Goal: Task Accomplishment & Management: Use online tool/utility

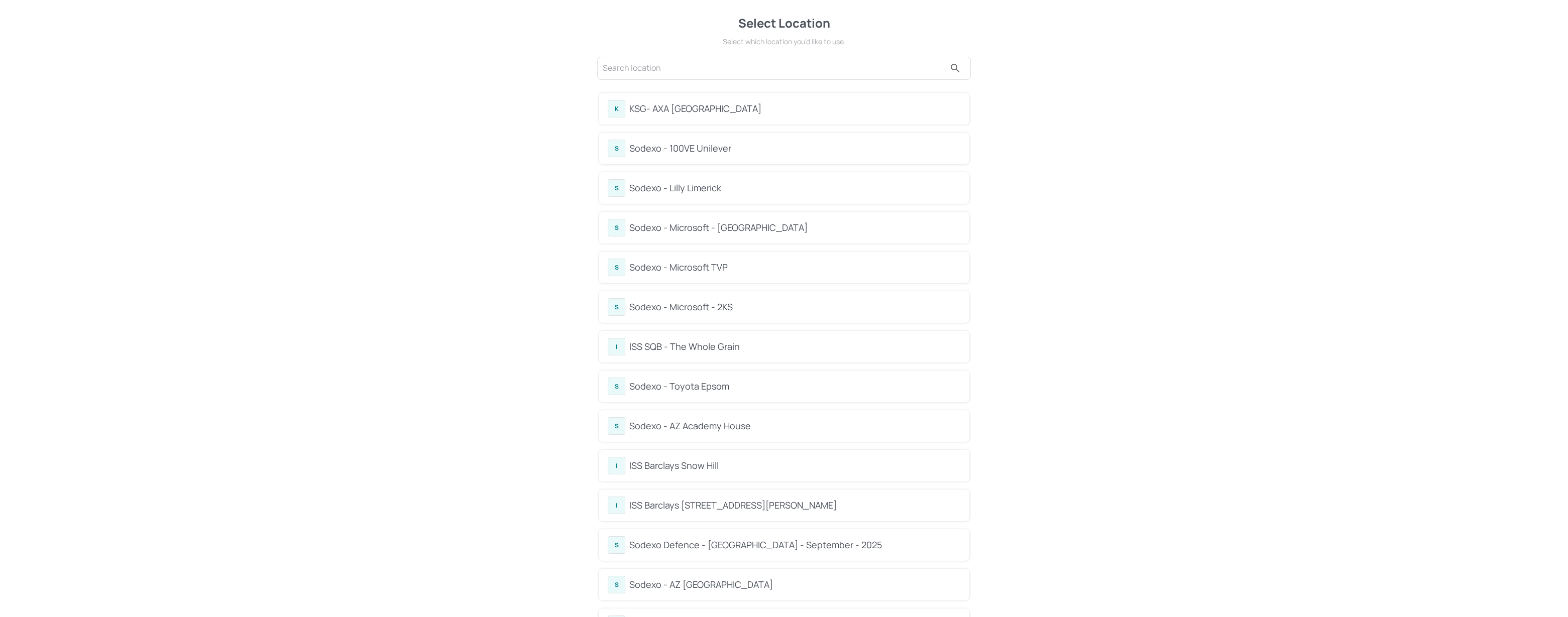
click at [699, 103] on div "KSG- AXA [GEOGRAPHIC_DATA]" at bounding box center [794, 108] width 331 height 13
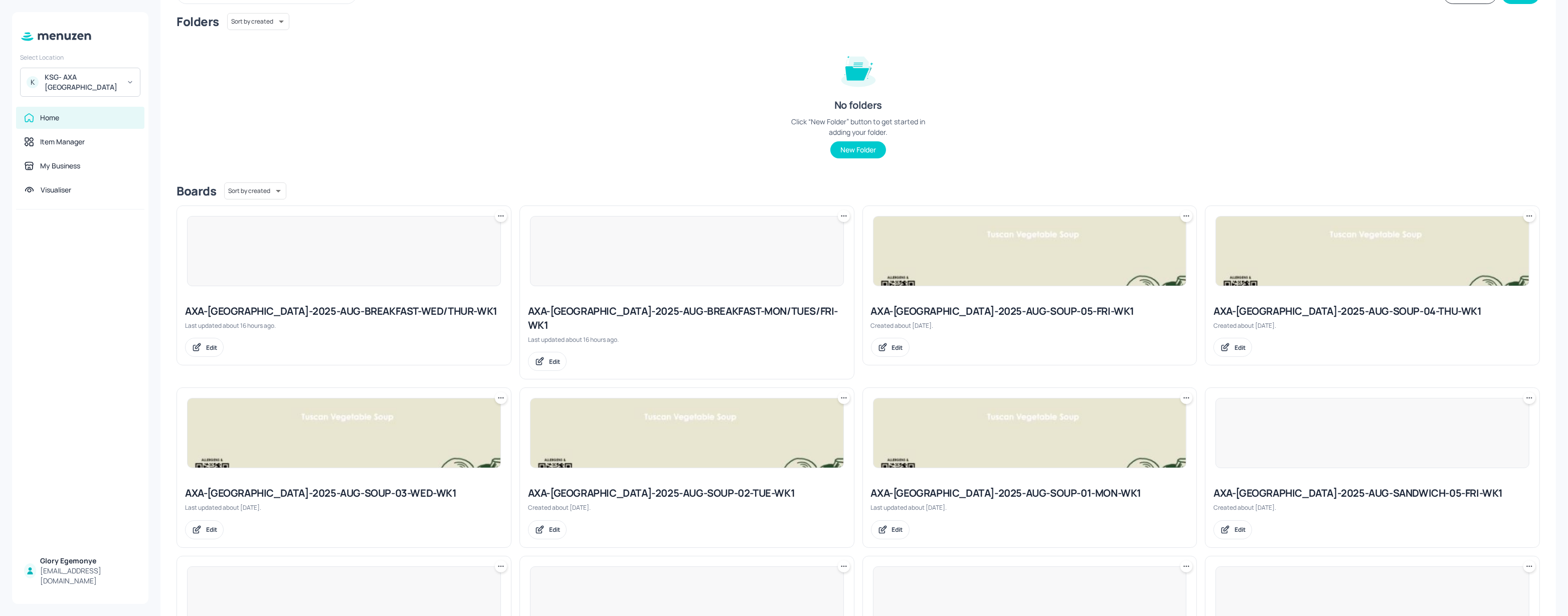
scroll to position [266, 0]
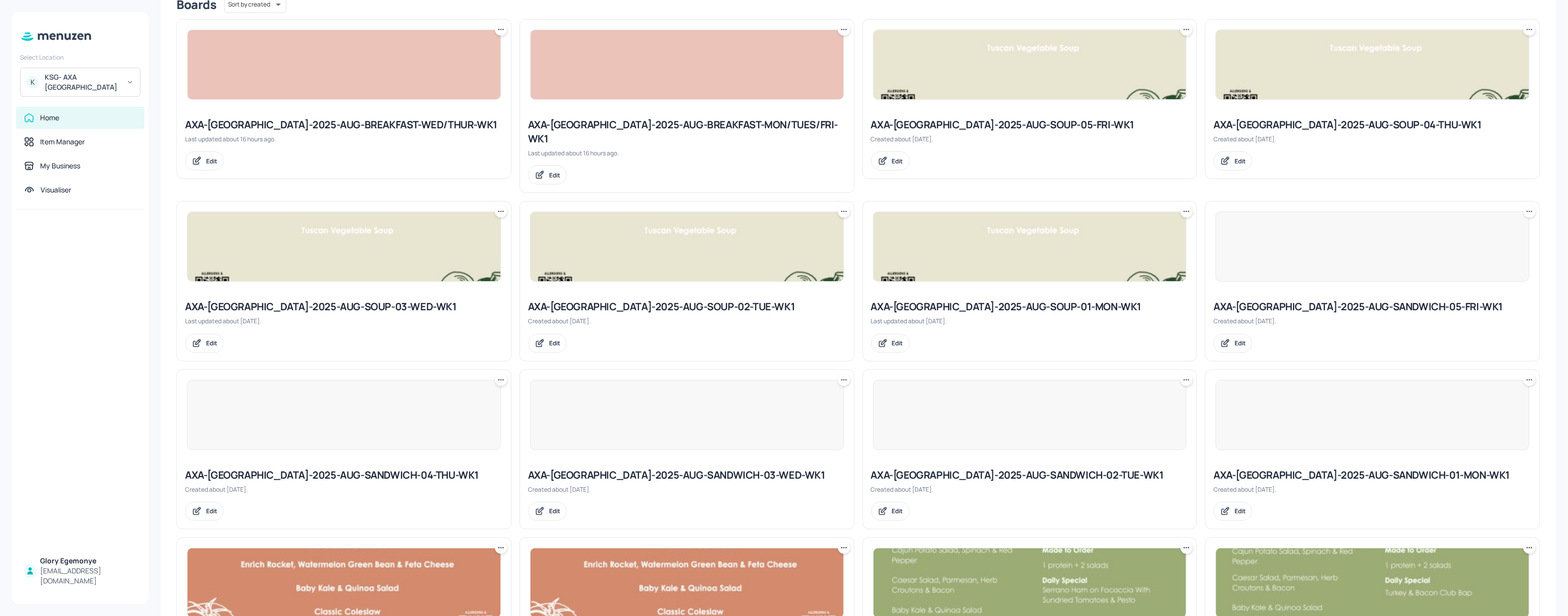
click at [661, 126] on div "AXA-[GEOGRAPHIC_DATA]-2025-AUG-BREAKFAST-MON/TUES/FRI-WK1" at bounding box center [687, 132] width 318 height 28
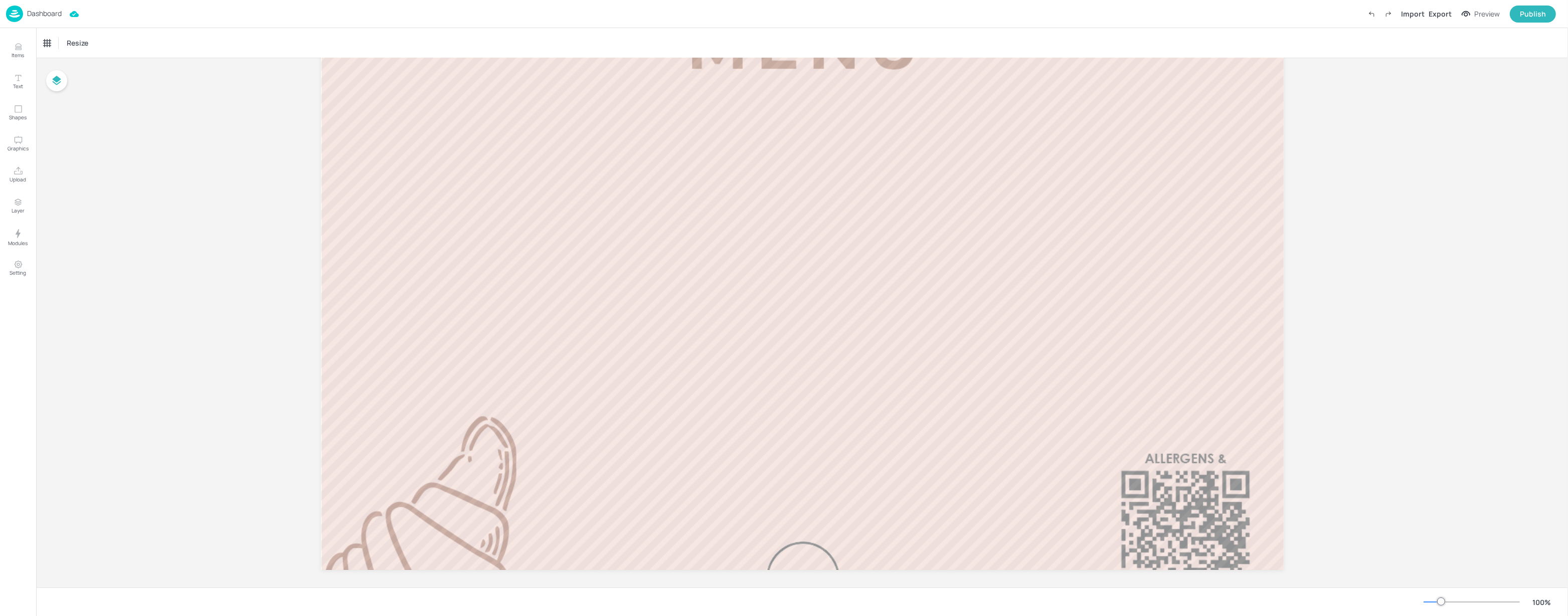
scroll to position [63, 0]
click at [20, 180] on p "Upload" at bounding box center [18, 179] width 16 height 7
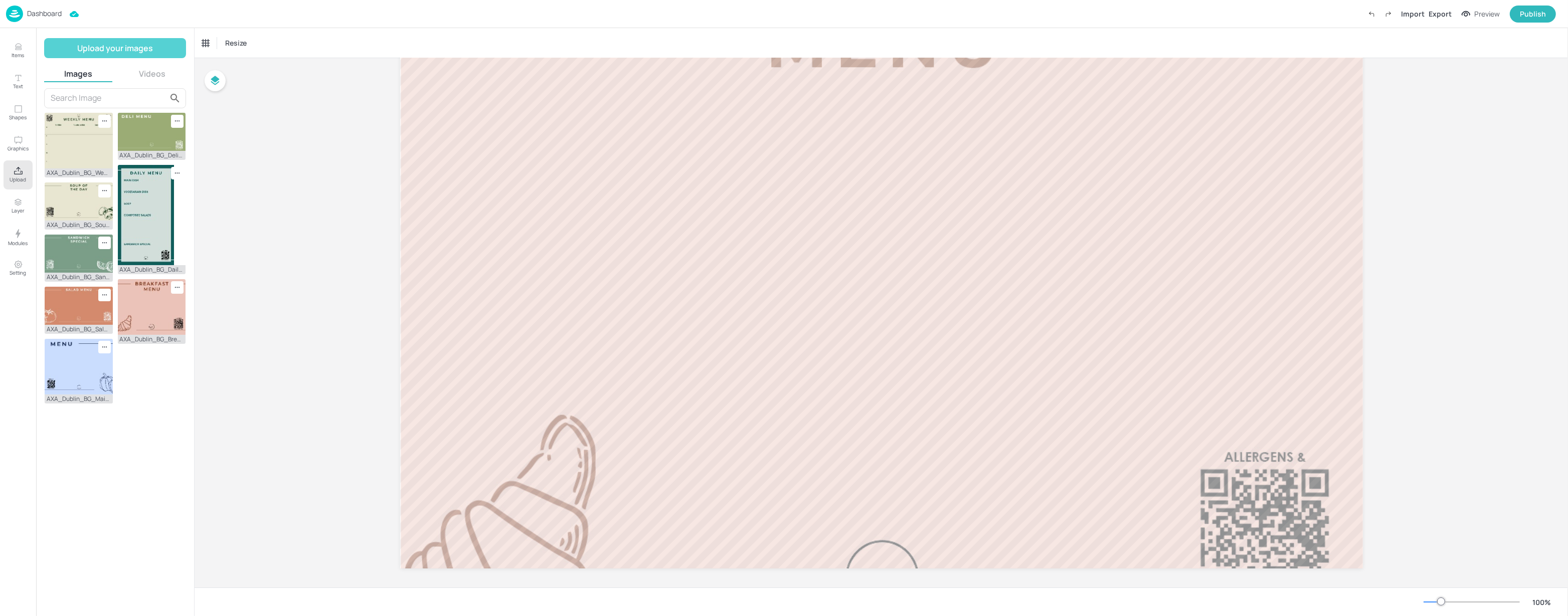
click at [114, 53] on button "Upload your images" at bounding box center [115, 48] width 142 height 20
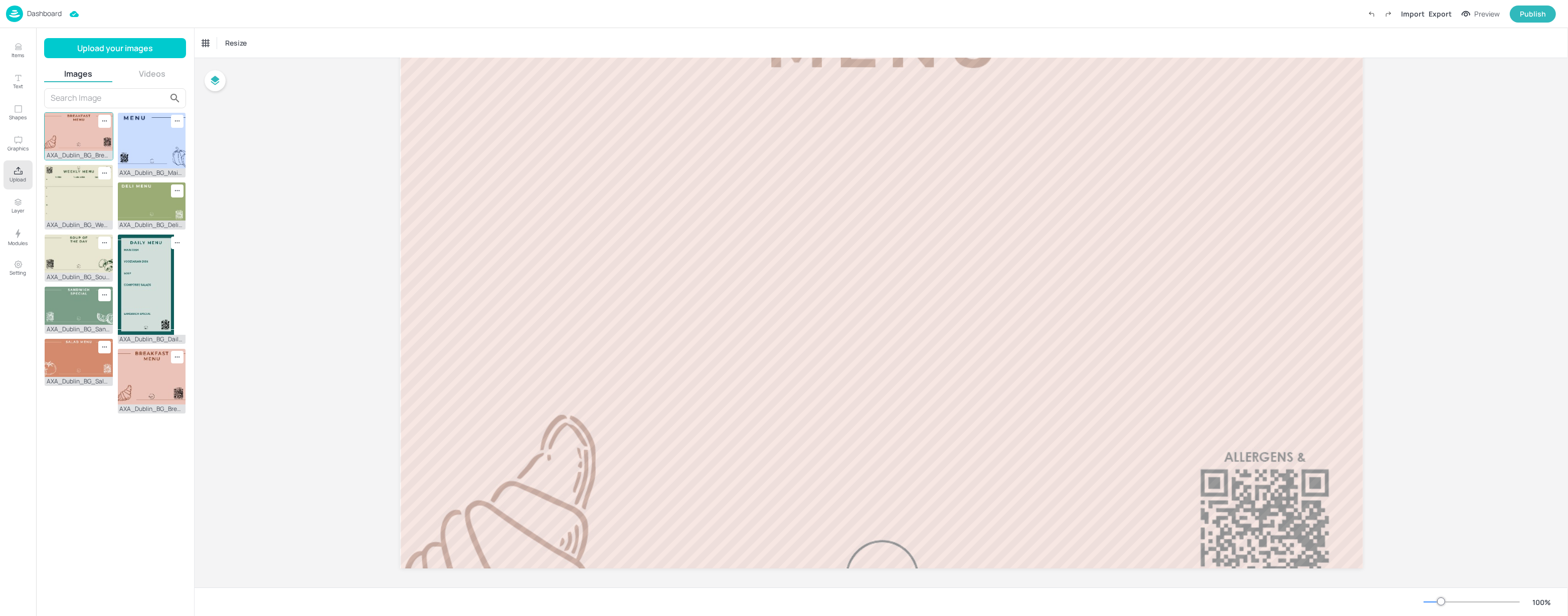
click at [66, 146] on img at bounding box center [79, 132] width 68 height 38
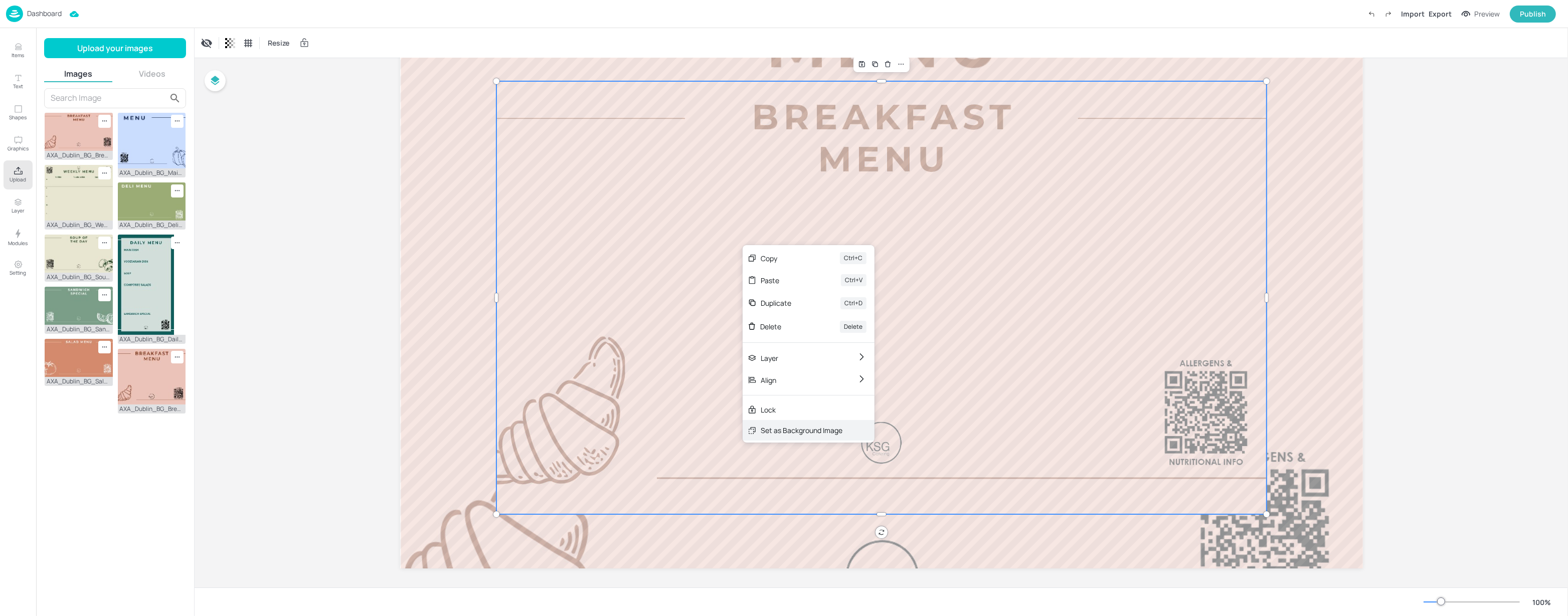
click at [800, 433] on div "Set as Background Image" at bounding box center [801, 430] width 81 height 11
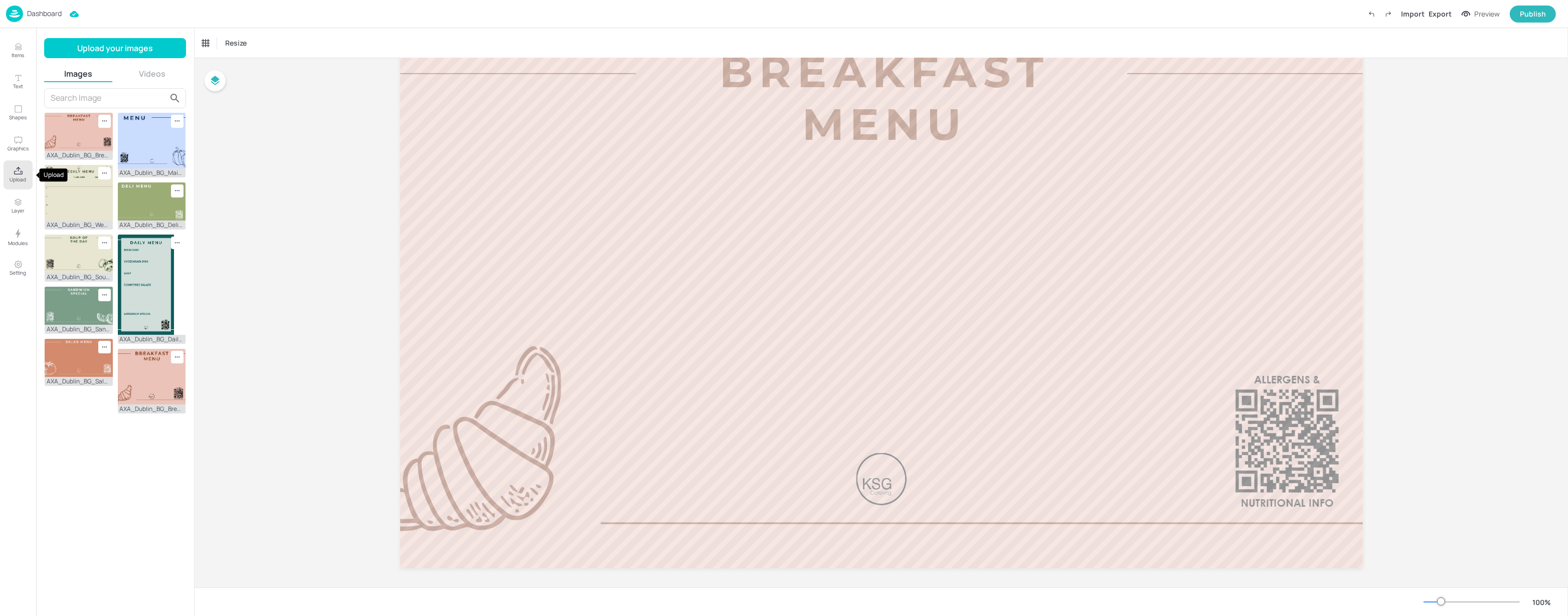
click at [8, 177] on button "Upload" at bounding box center [19, 175] width 29 height 29
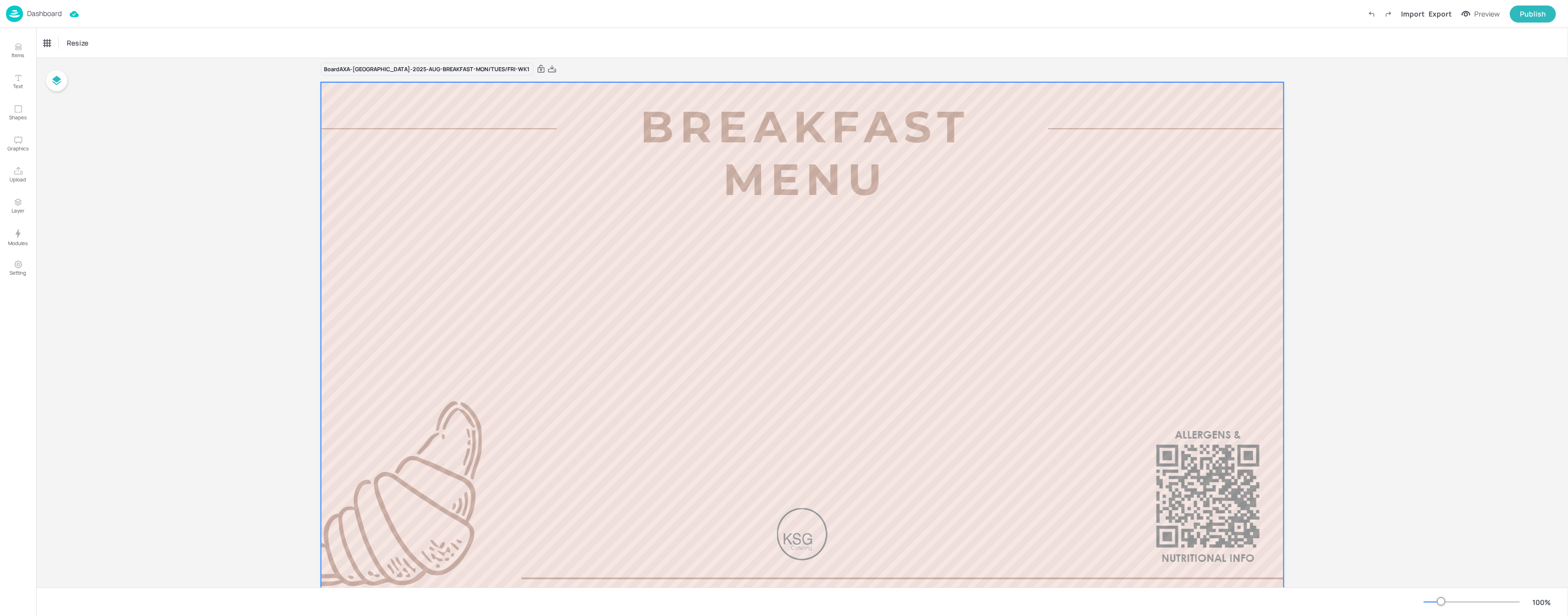
scroll to position [11, 0]
click at [10, 50] on button "Items" at bounding box center [19, 51] width 29 height 29
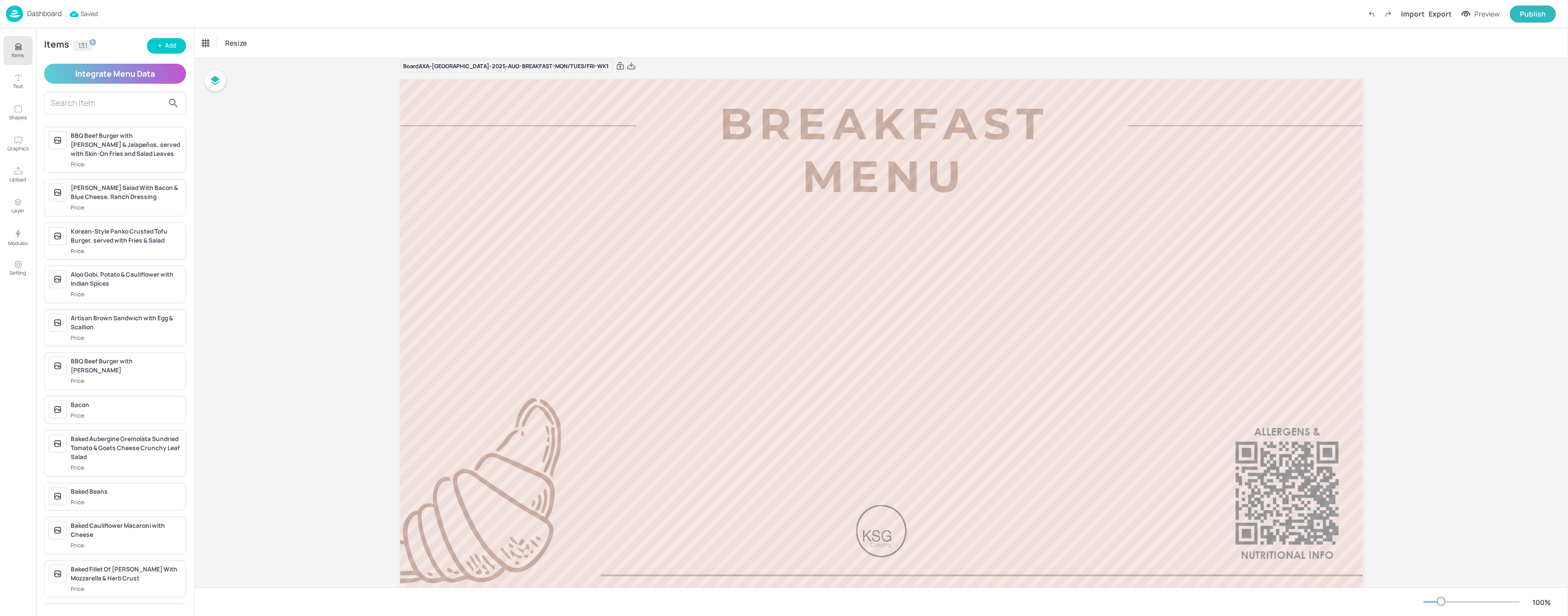
click at [105, 105] on input "text" at bounding box center [107, 103] width 113 height 16
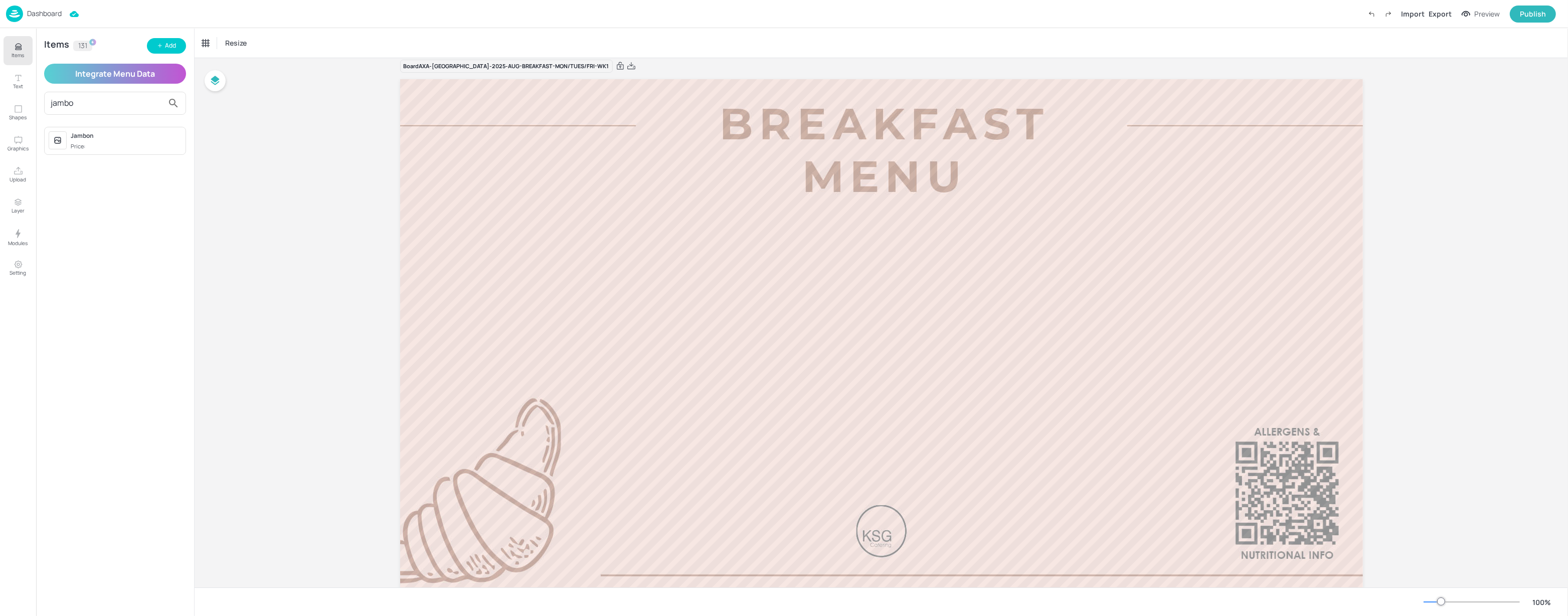
type input "jambo"
click at [96, 143] on span "Price:" at bounding box center [126, 146] width 111 height 9
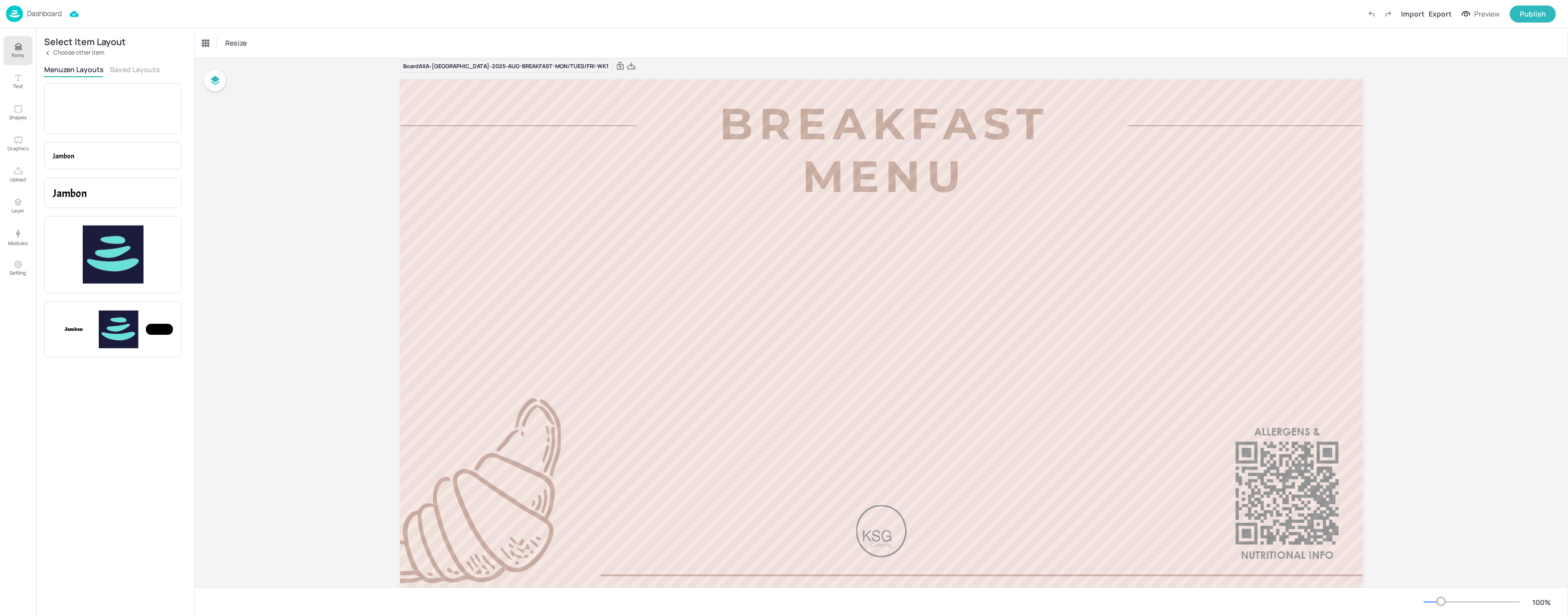
click at [123, 66] on button "Saved Layouts" at bounding box center [135, 69] width 50 height 9
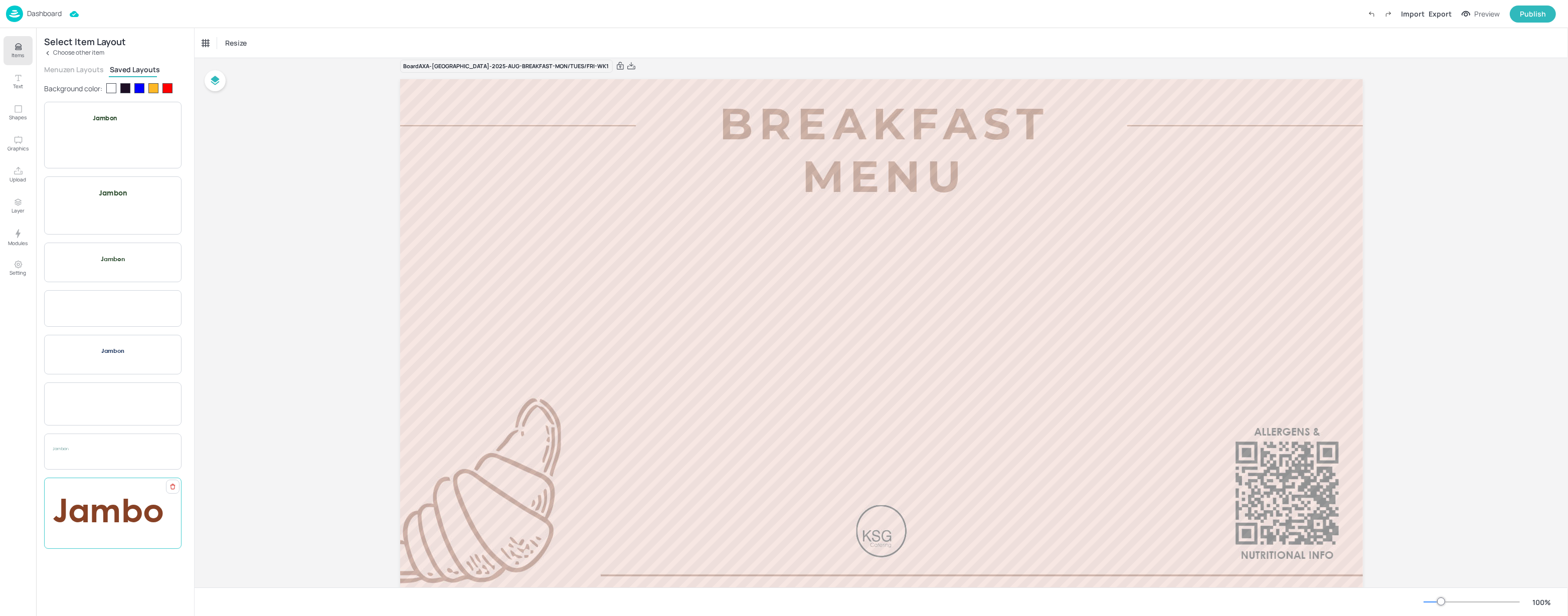
click at [105, 515] on span "Jambon" at bounding box center [109, 536] width 112 height 77
click at [773, 249] on p "Jambon" at bounding box center [729, 268] width 100 height 77
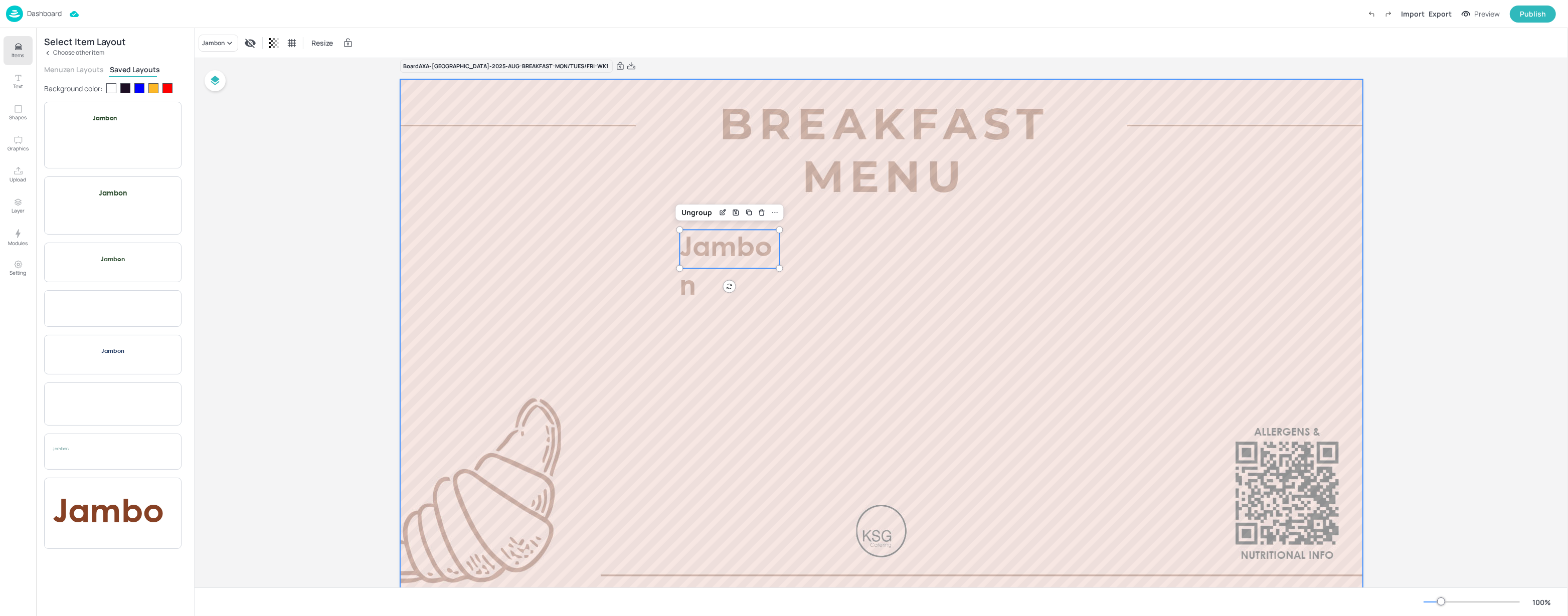
click at [779, 247] on div at bounding box center [882, 349] width 963 height 541
click at [784, 245] on div at bounding box center [882, 349] width 963 height 541
drag, startPoint x: 751, startPoint y: 249, endPoint x: 758, endPoint y: 249, distance: 7.0
click at [751, 249] on span "Jambon" at bounding box center [726, 267] width 93 height 64
click at [694, 213] on div "Ungroup" at bounding box center [698, 212] width 39 height 13
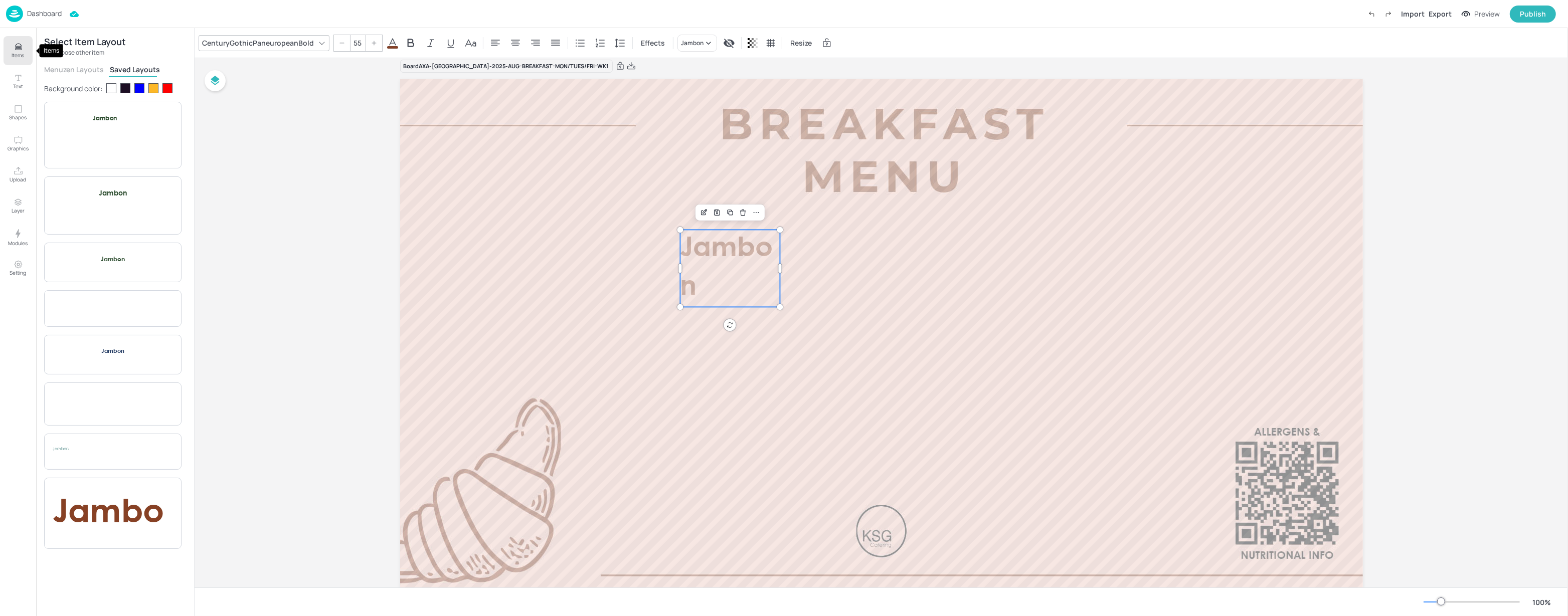
click at [12, 50] on button "Items" at bounding box center [19, 51] width 29 height 29
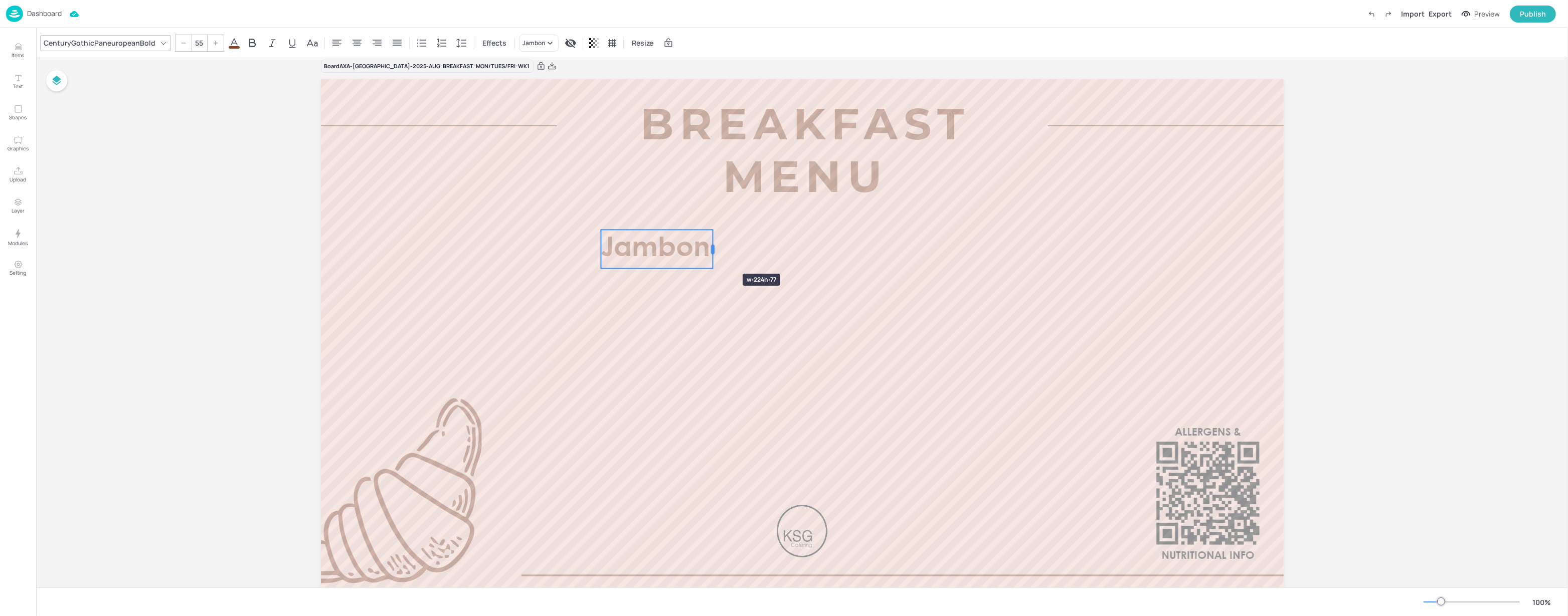
drag, startPoint x: 700, startPoint y: 266, endPoint x: 720, endPoint y: 256, distance: 22.4
click at [713, 256] on div at bounding box center [713, 249] width 8 height 39
drag, startPoint x: 691, startPoint y: 243, endPoint x: 829, endPoint y: 241, distance: 138.0
click at [829, 241] on span "Jambon" at bounding box center [793, 248] width 109 height 26
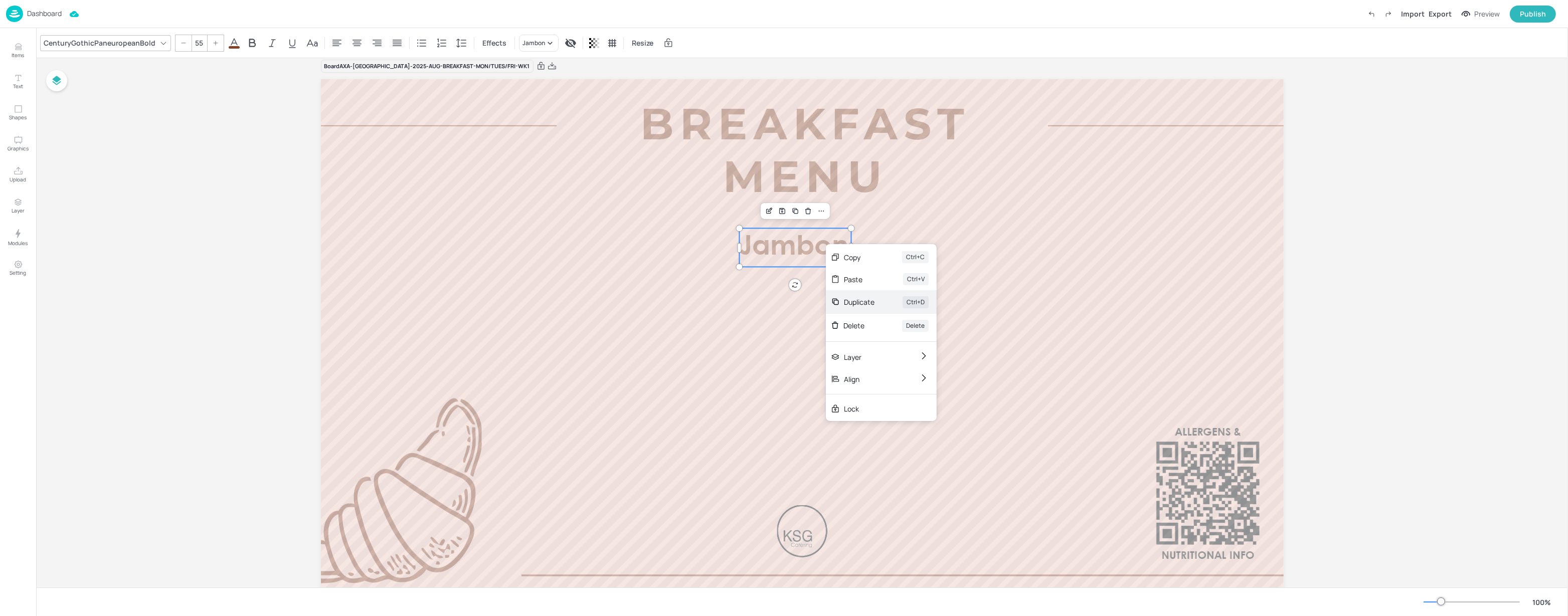
click at [859, 305] on div "Duplicate" at bounding box center [858, 302] width 30 height 11
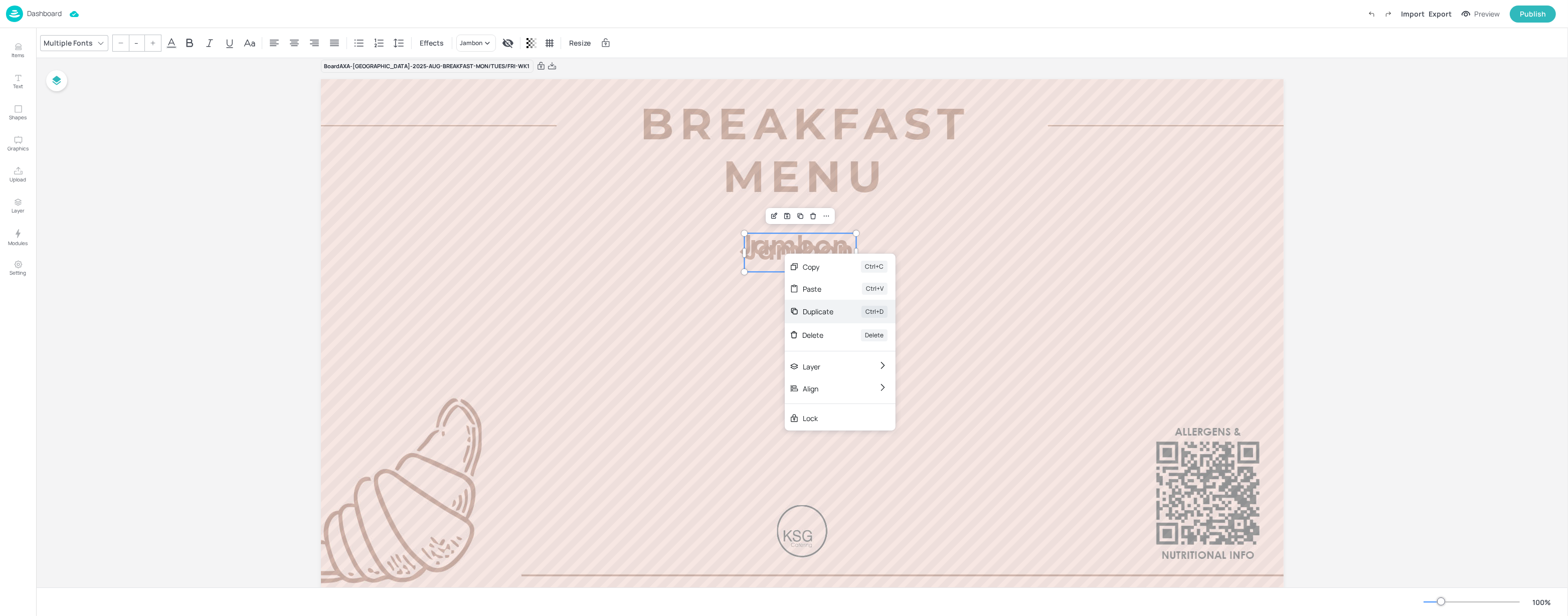
click at [810, 311] on div "Duplicate" at bounding box center [817, 311] width 30 height 11
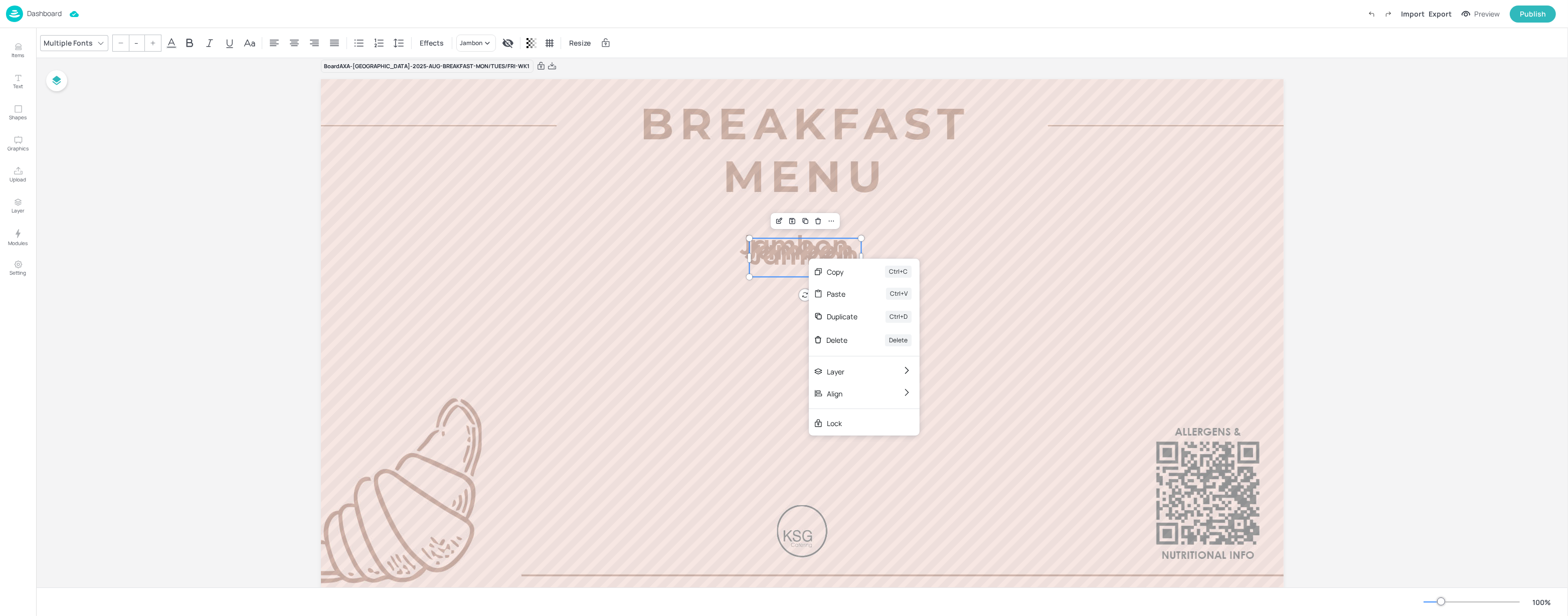
click at [831, 319] on div "Duplicate" at bounding box center [841, 317] width 30 height 11
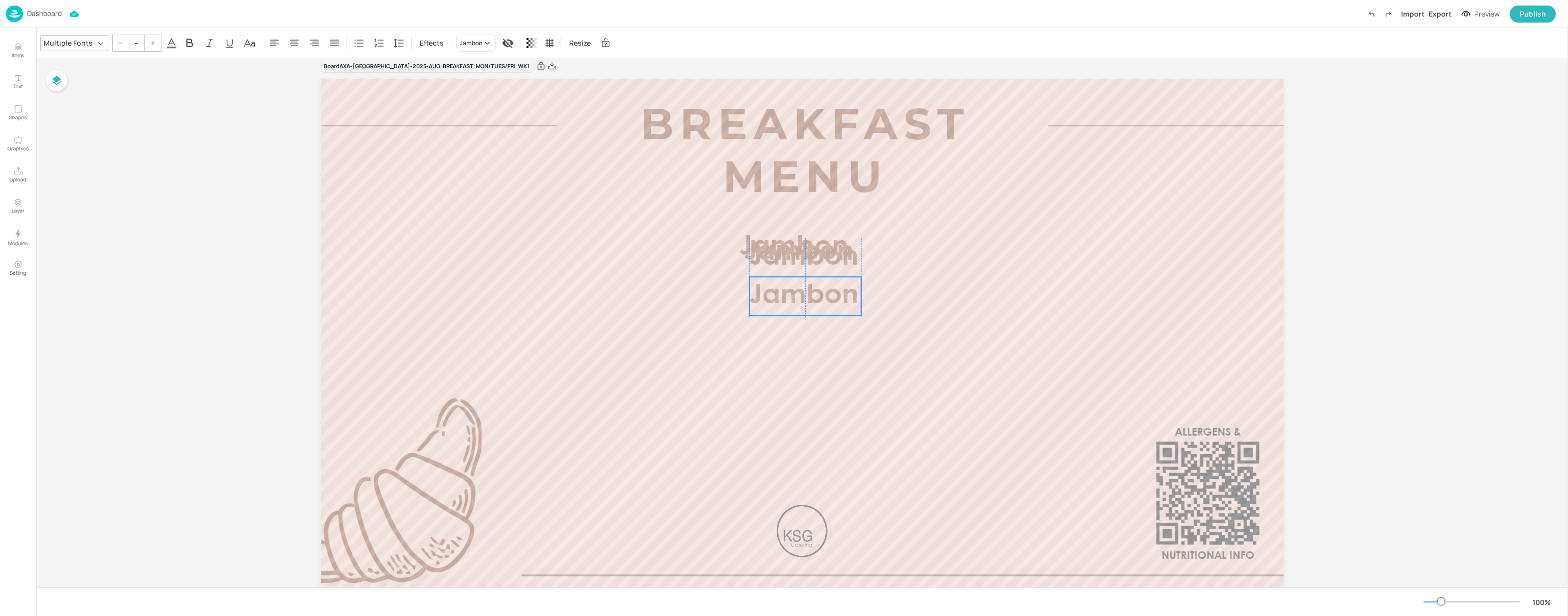
drag, startPoint x: 793, startPoint y: 318, endPoint x: 790, endPoint y: 448, distance: 130.0
click at [790, 308] on span "Jambon" at bounding box center [803, 296] width 109 height 26
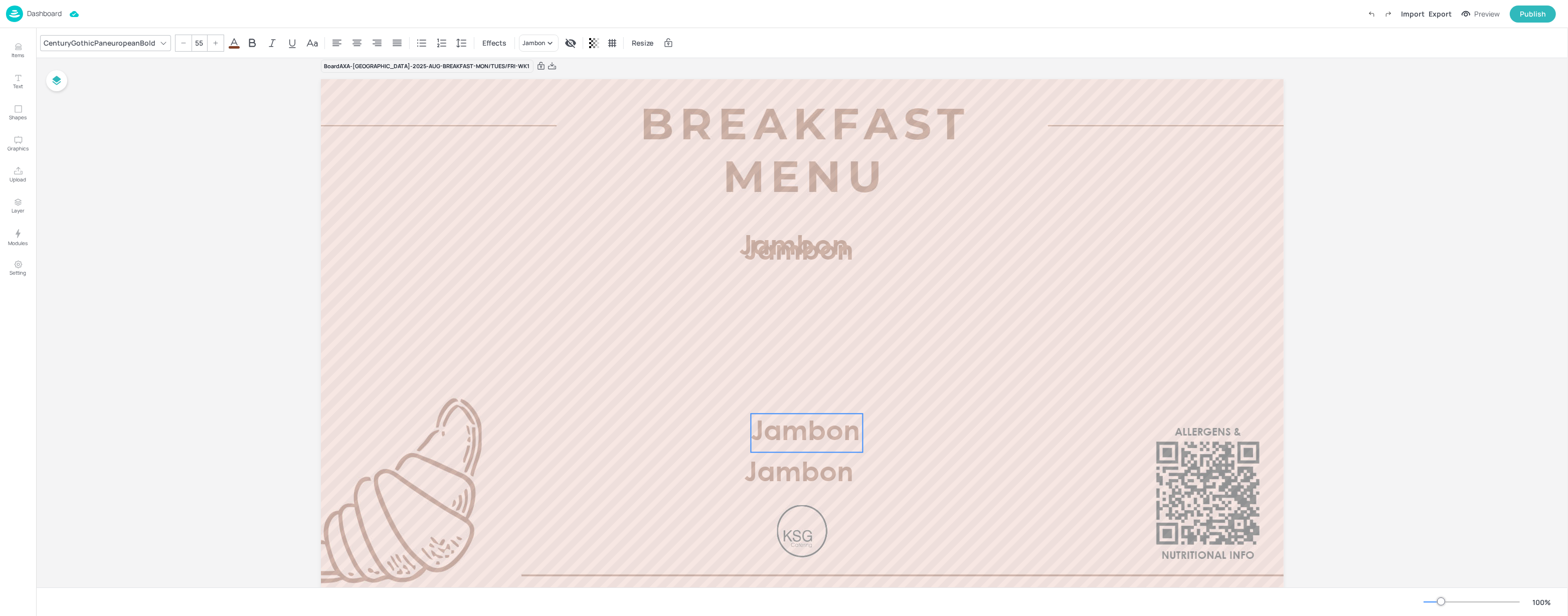
drag, startPoint x: 791, startPoint y: 254, endPoint x: 793, endPoint y: 408, distance: 154.0
click at [793, 428] on span "Jambon" at bounding box center [805, 432] width 109 height 26
type input "55"
drag, startPoint x: 791, startPoint y: 252, endPoint x: 782, endPoint y: 316, distance: 64.6
click at [780, 324] on span "Jambon" at bounding box center [786, 327] width 109 height 26
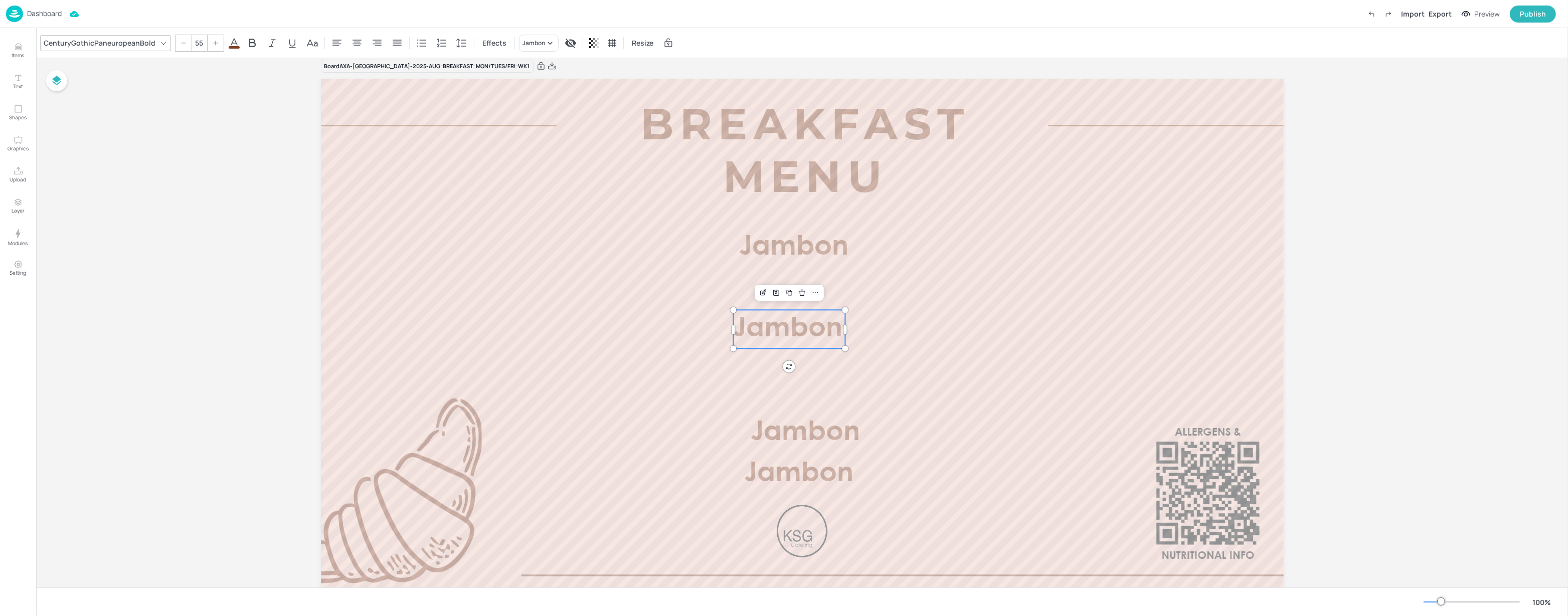
click at [786, 339] on span "Jambon" at bounding box center [787, 329] width 109 height 26
click at [523, 46] on div "Jambon" at bounding box center [534, 43] width 22 height 9
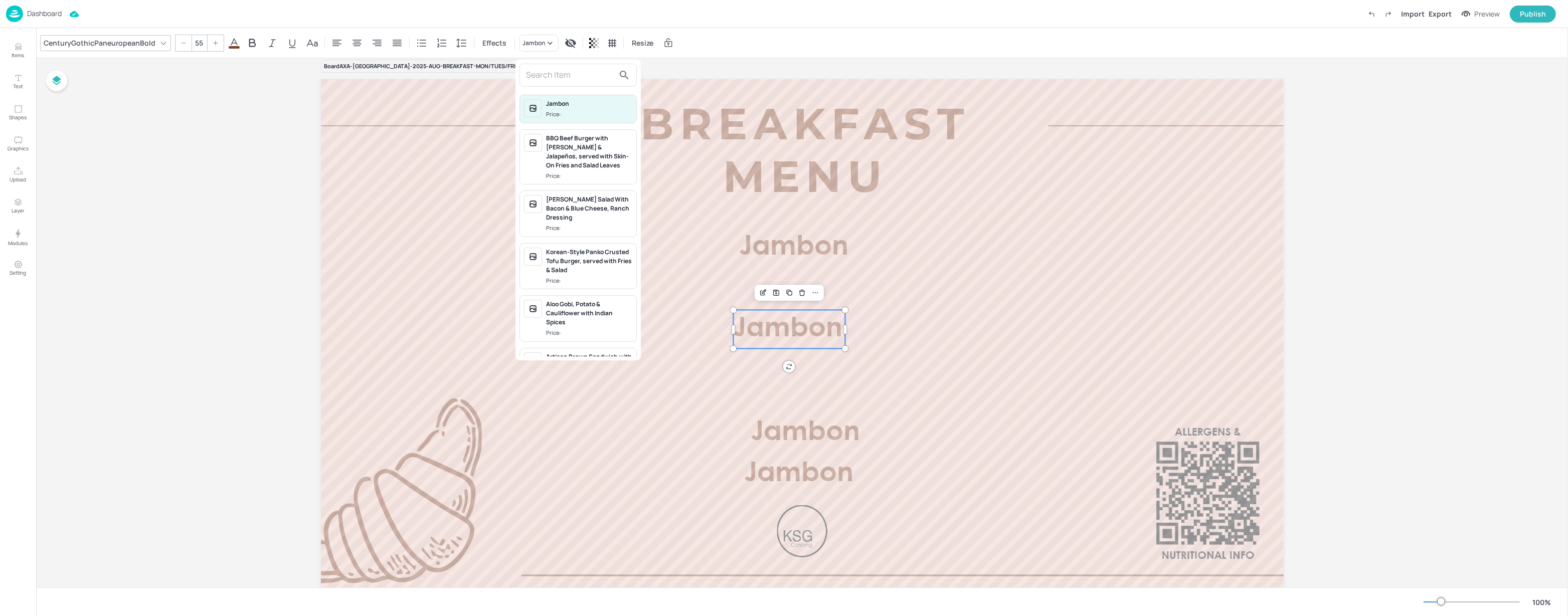
click at [530, 71] on input "text" at bounding box center [570, 75] width 88 height 16
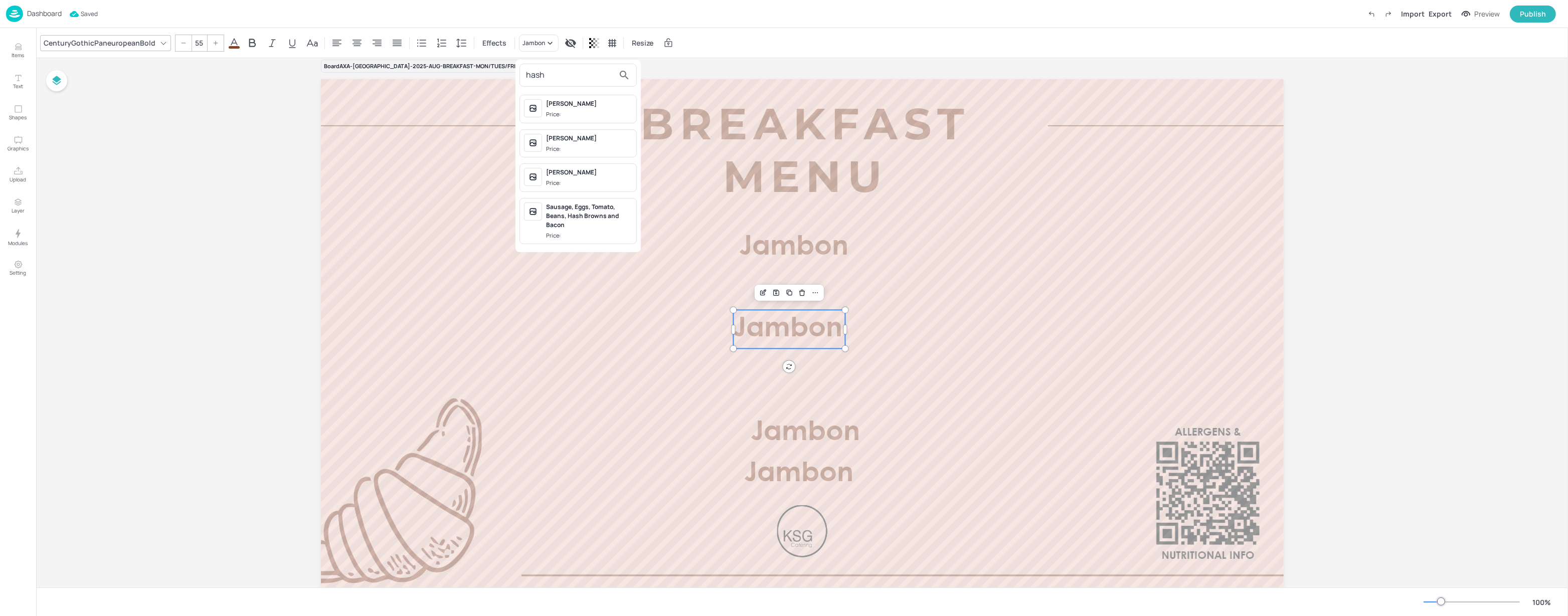
type input "hash"
click at [571, 103] on div "[PERSON_NAME]" at bounding box center [589, 104] width 86 height 9
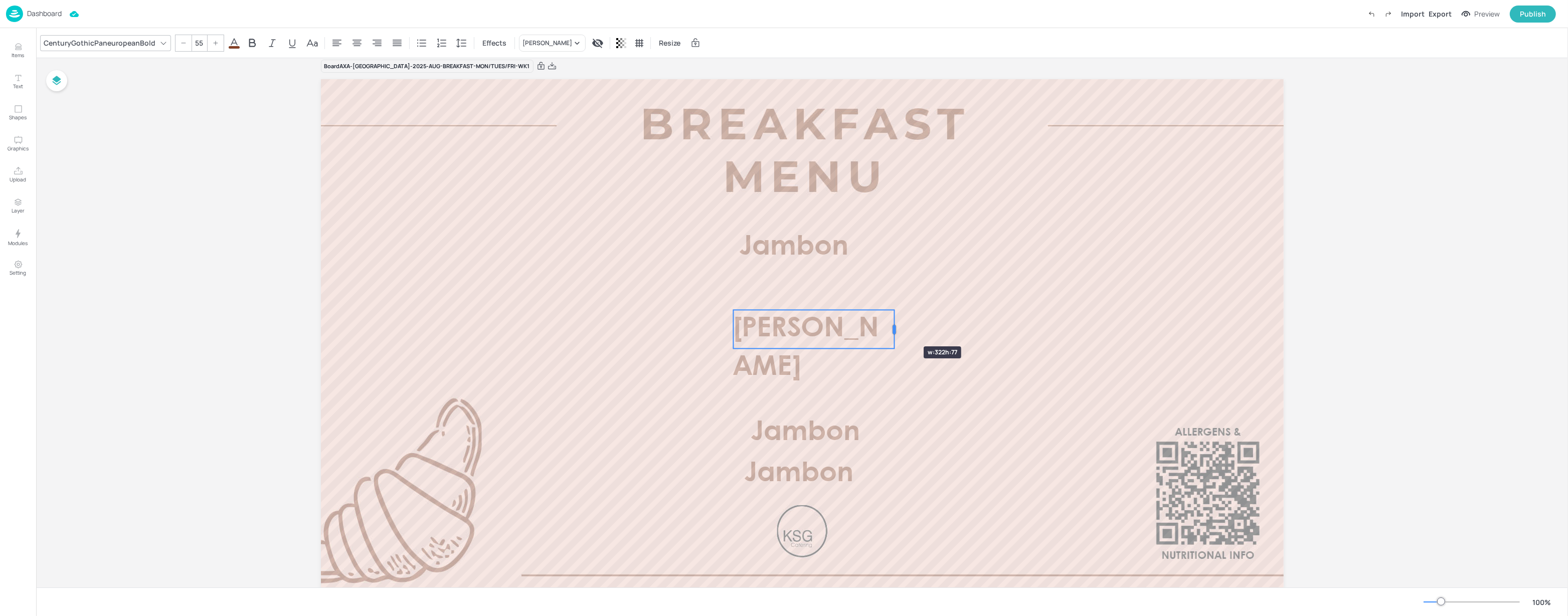
drag, startPoint x: 844, startPoint y: 329, endPoint x: 866, endPoint y: 329, distance: 22.0
click at [893, 328] on div at bounding box center [895, 329] width 3 height 9
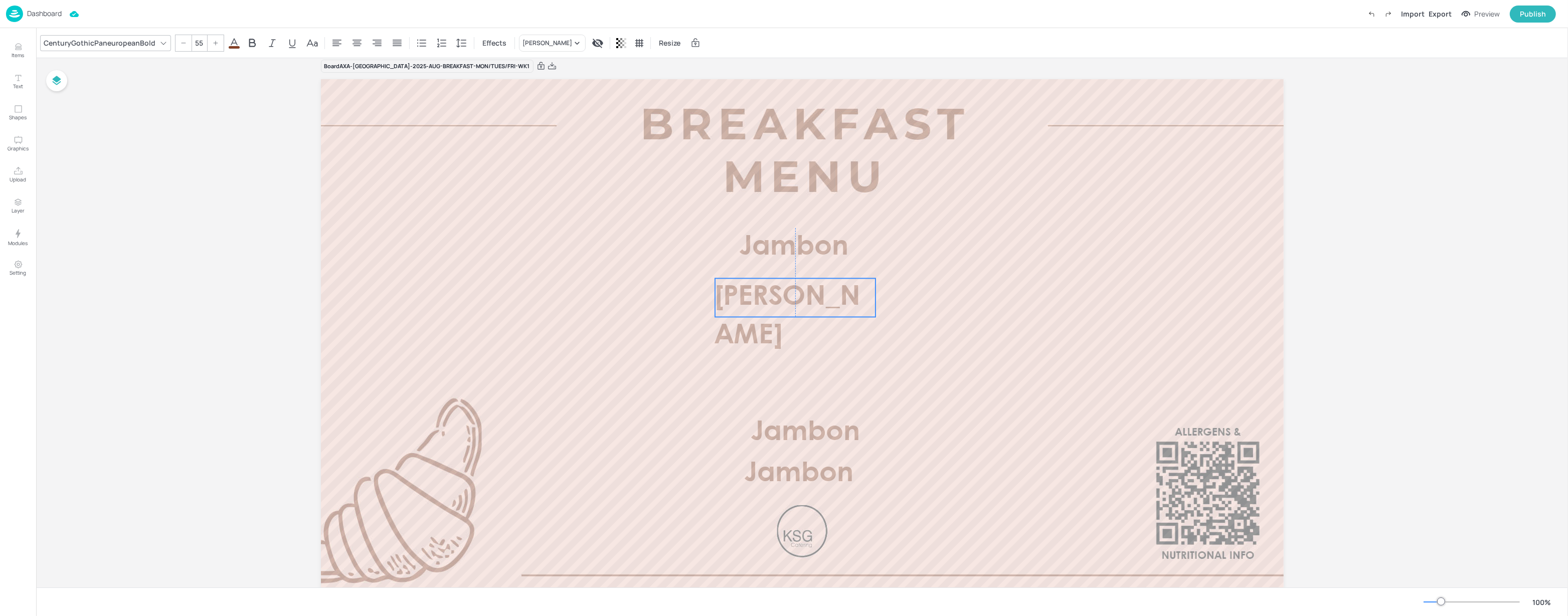
drag, startPoint x: 859, startPoint y: 329, endPoint x: 841, endPoint y: 296, distance: 37.6
click at [841, 298] on span "[PERSON_NAME]" at bounding box center [788, 316] width 146 height 64
